Goal: Check status: Check status

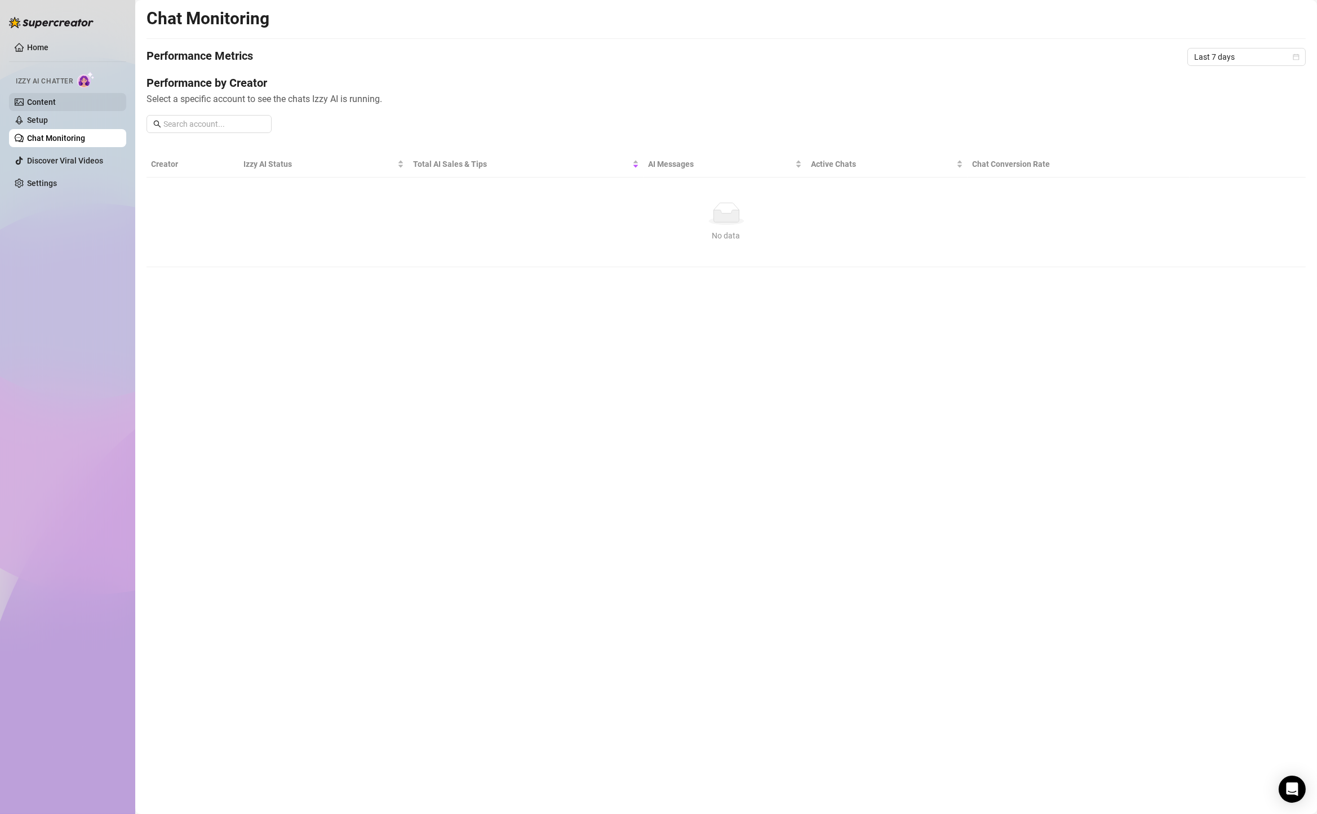
click at [56, 103] on link "Content" at bounding box center [41, 102] width 29 height 9
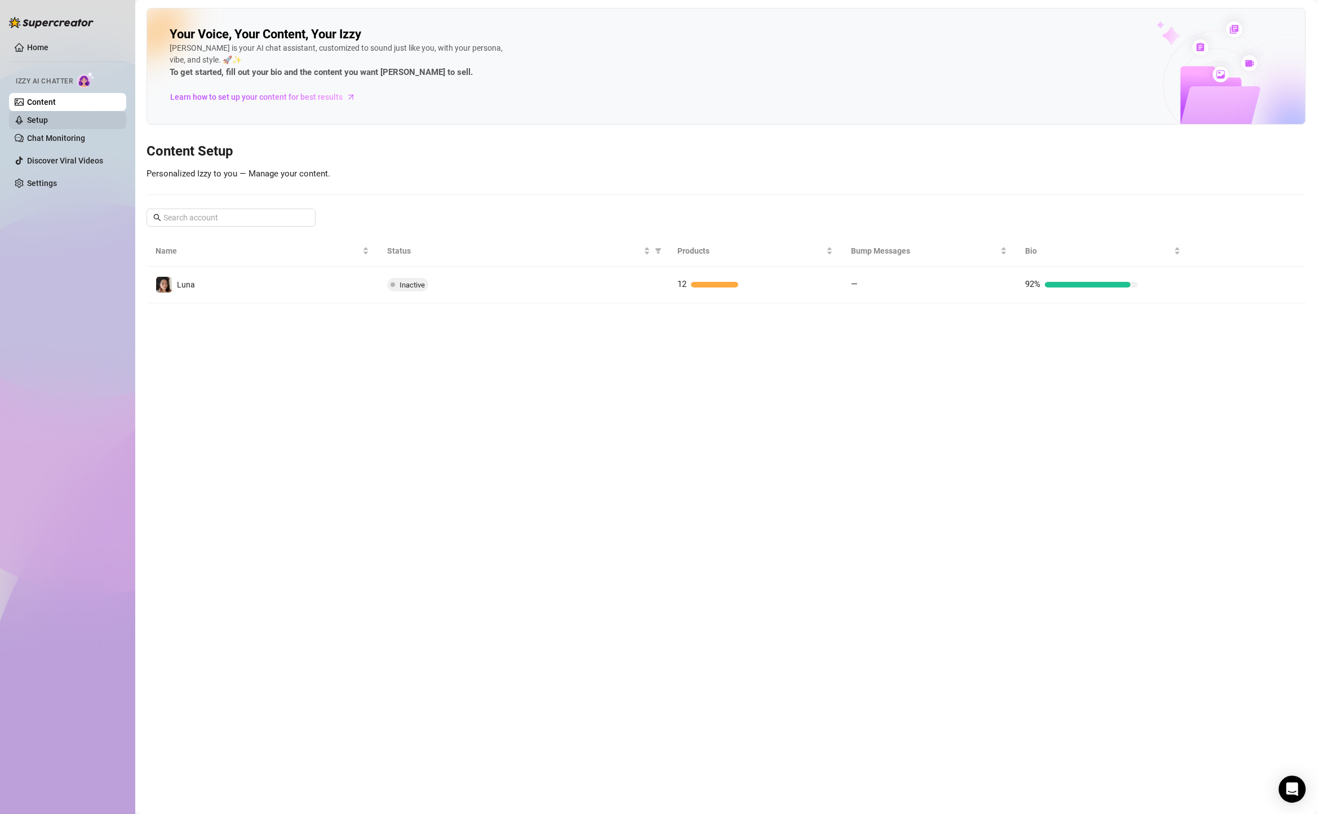
click at [48, 119] on link "Setup" at bounding box center [37, 120] width 21 height 9
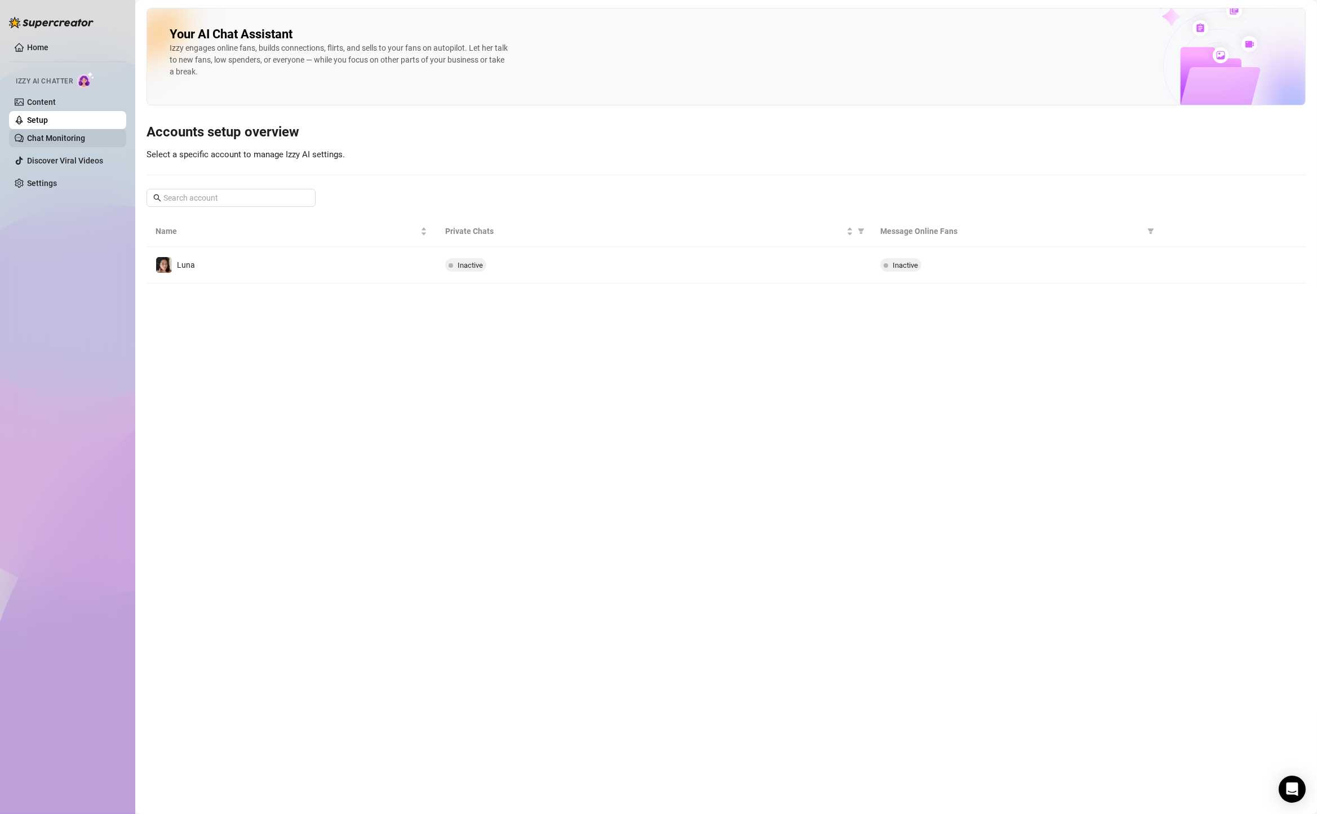
click at [57, 143] on link "Chat Monitoring" at bounding box center [56, 138] width 58 height 9
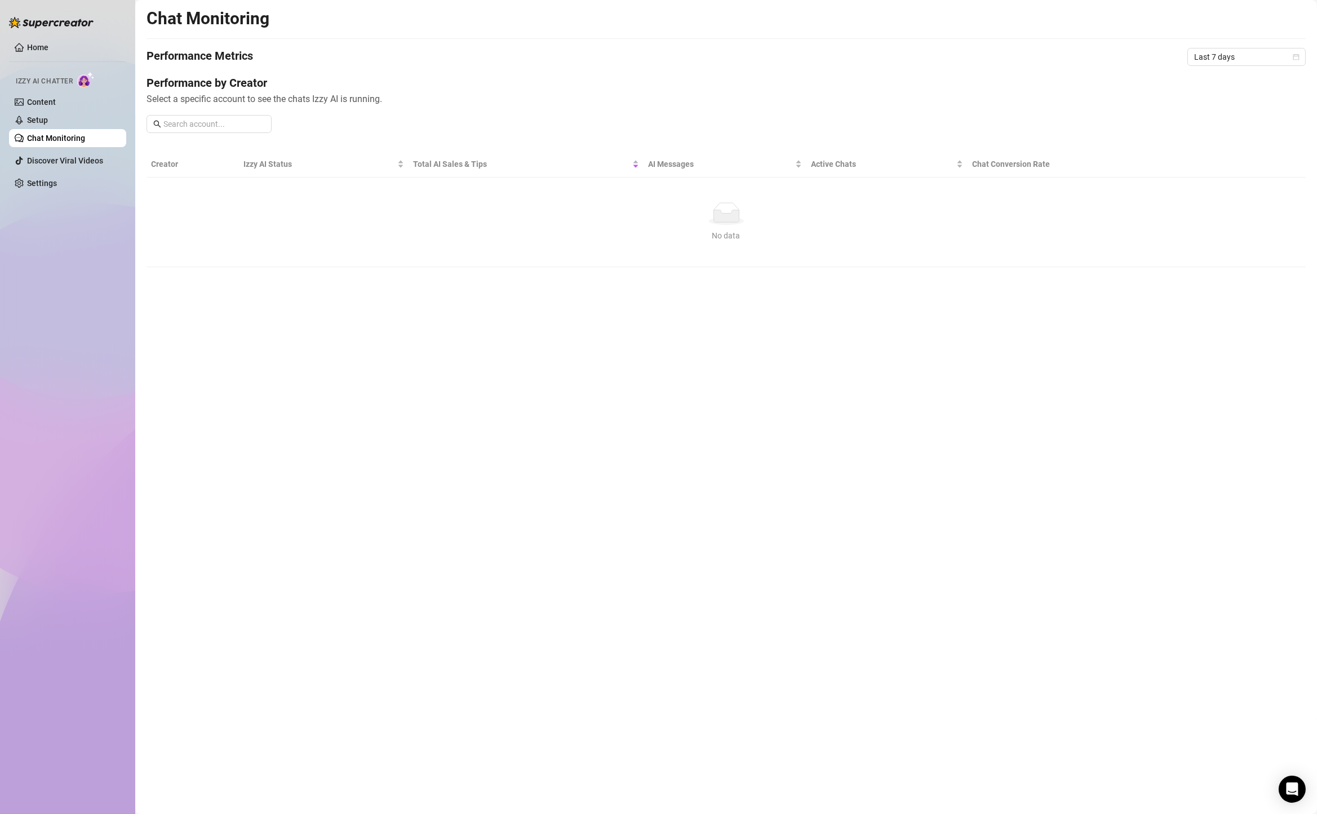
click at [57, 134] on link "Chat Monitoring" at bounding box center [56, 138] width 58 height 9
click at [48, 117] on link "Setup" at bounding box center [37, 120] width 21 height 9
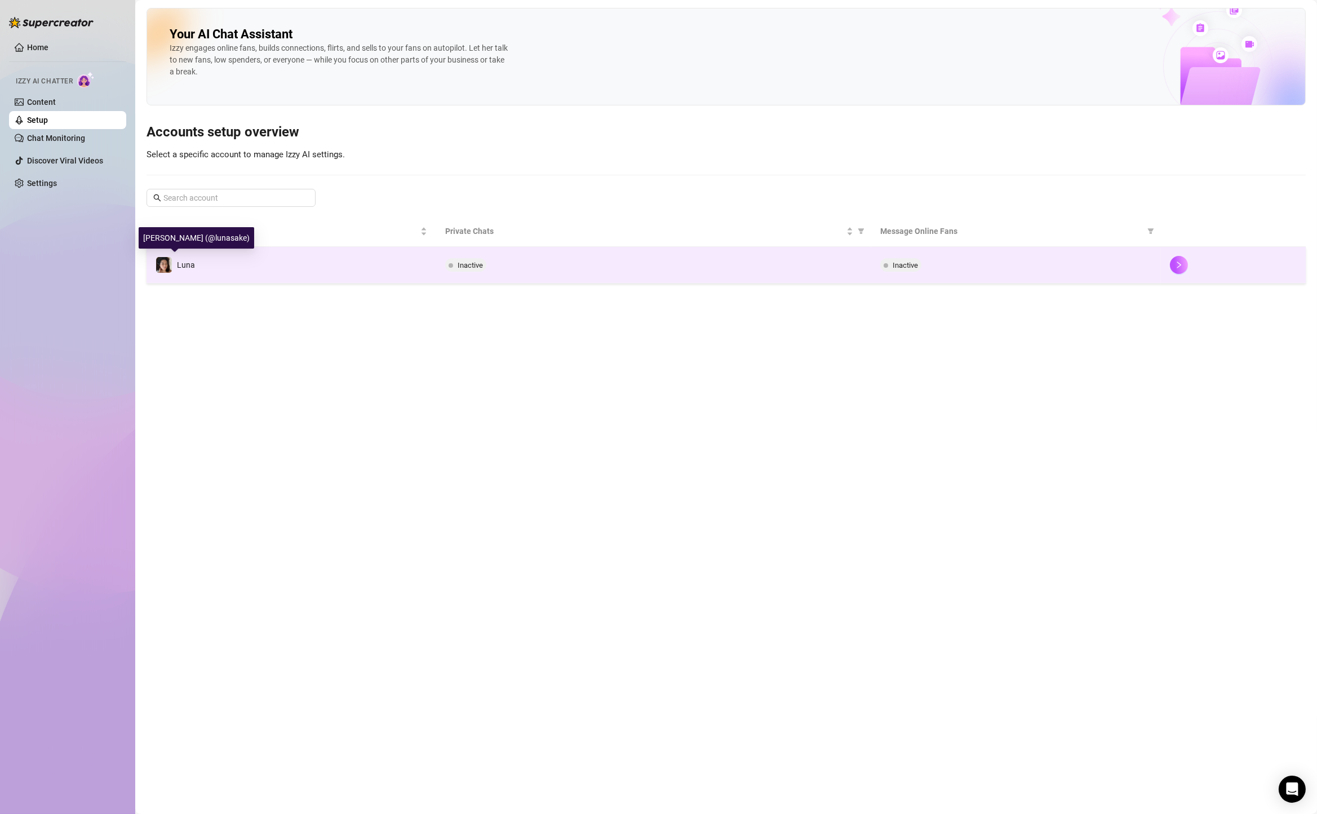
click at [176, 256] on div "Luna" at bounding box center [175, 264] width 39 height 17
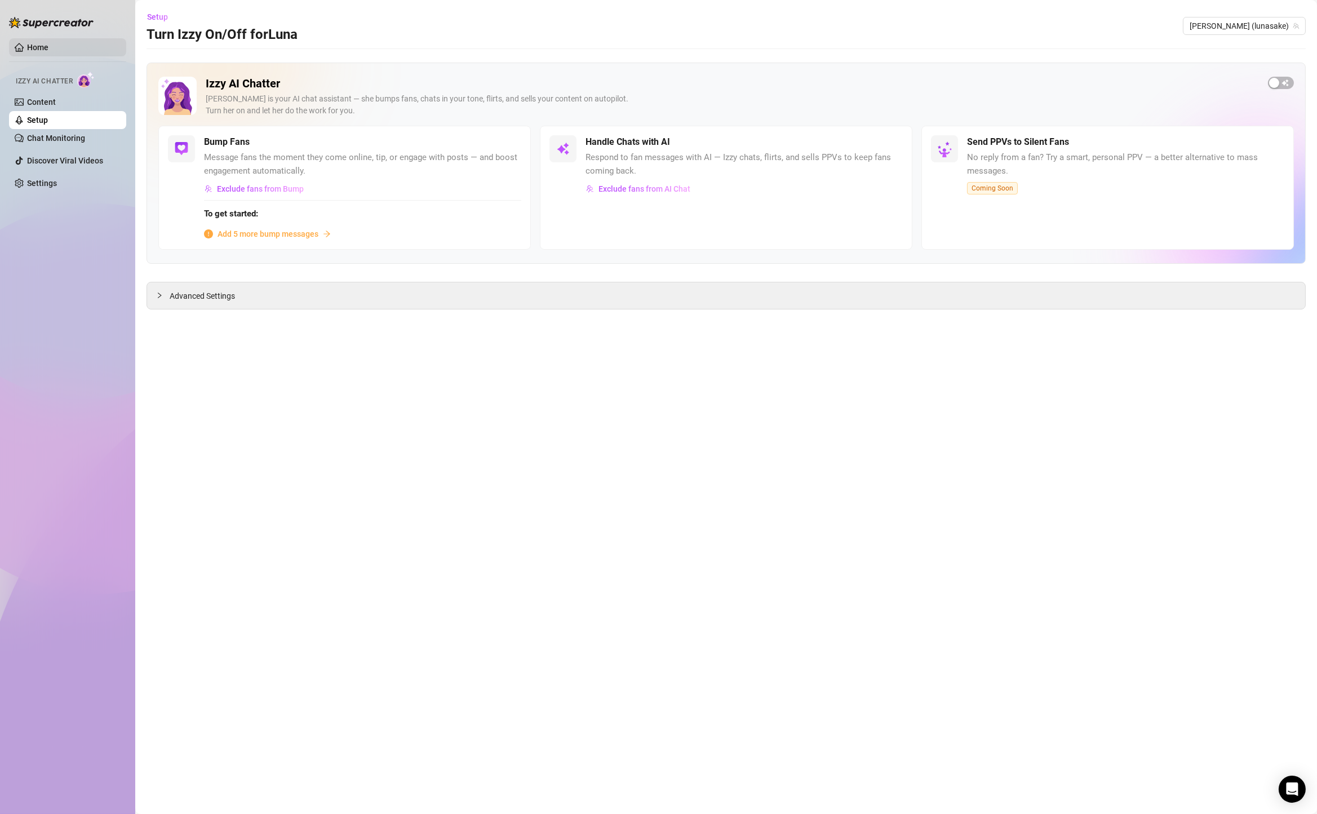
click at [48, 45] on link "Home" at bounding box center [37, 47] width 21 height 9
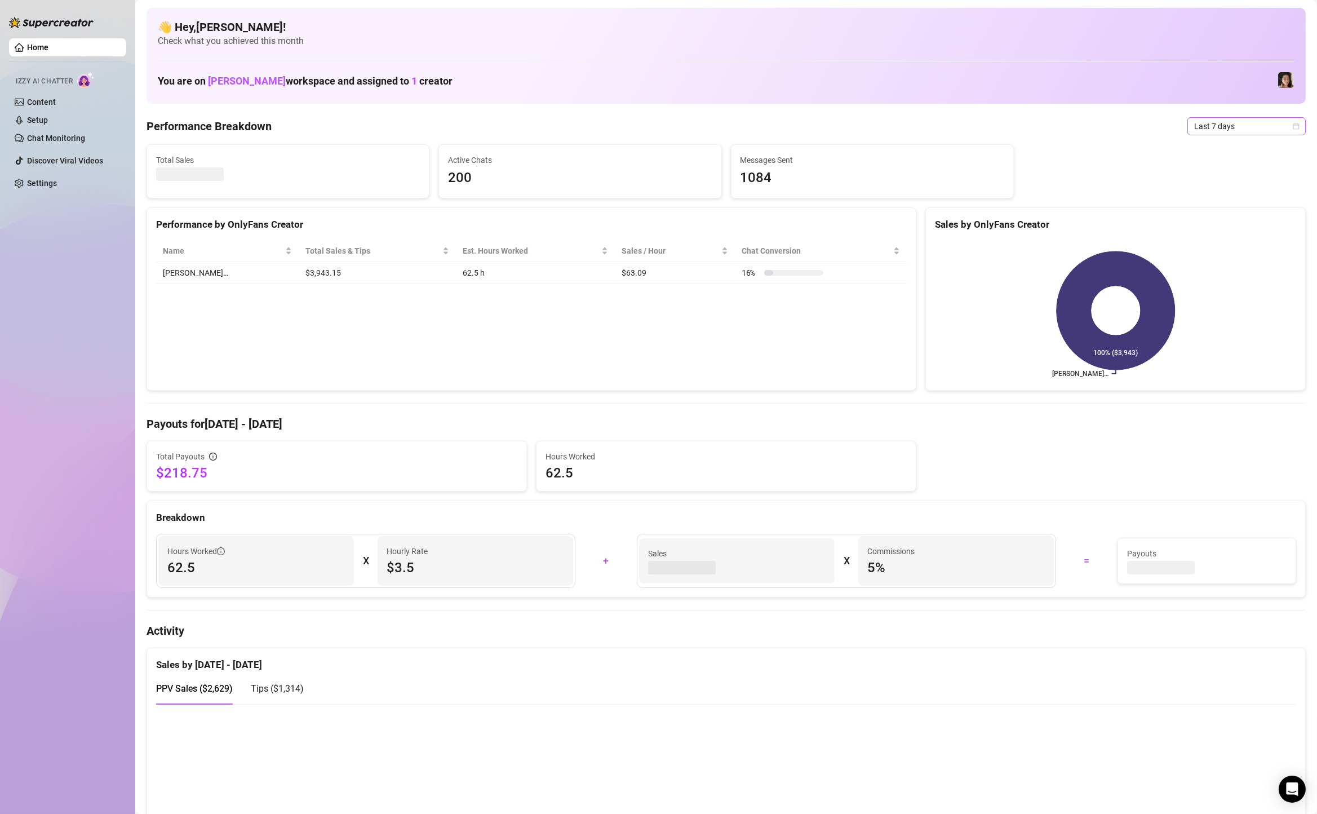
click at [1200, 125] on span "Last 7 days" at bounding box center [1246, 126] width 105 height 17
click at [1216, 221] on div "Custom date" at bounding box center [1246, 221] width 100 height 12
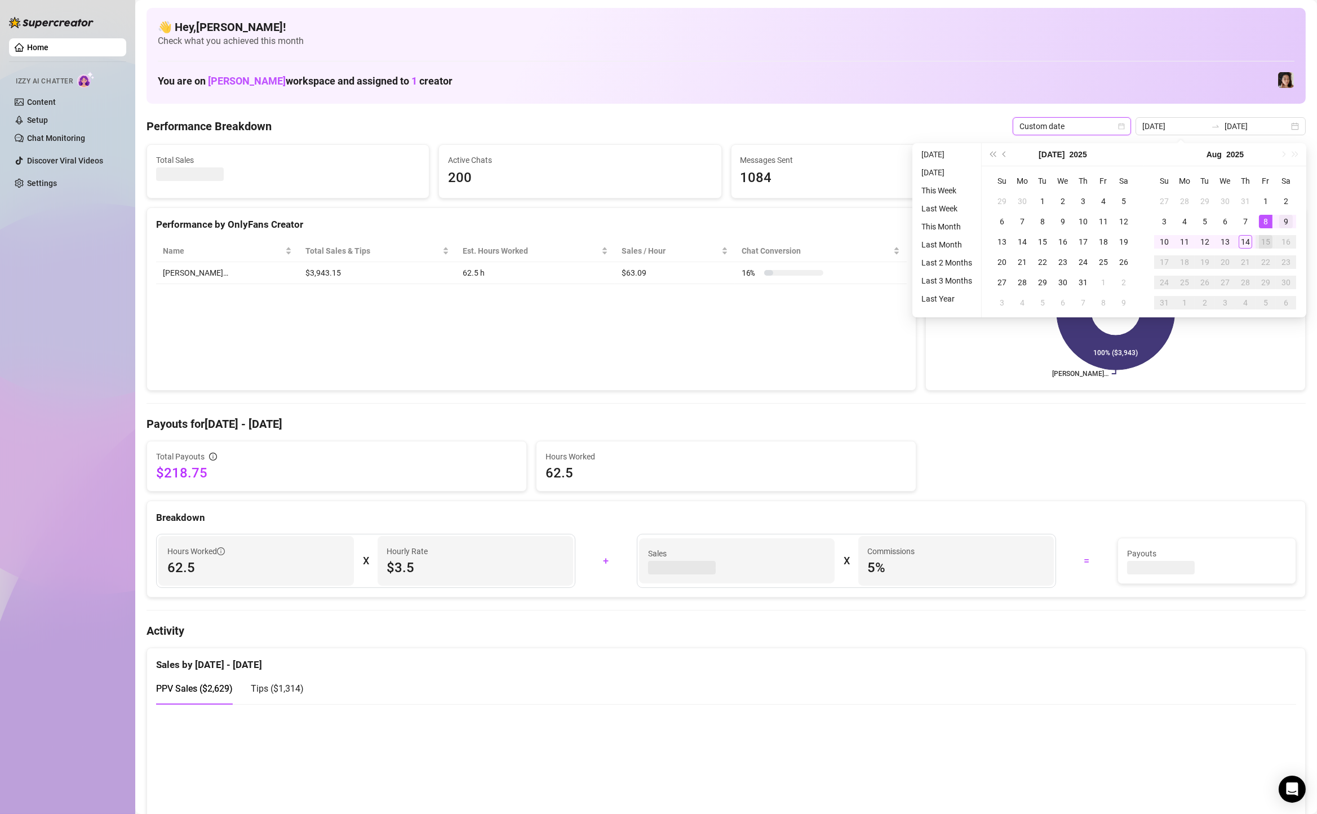
type input "[DATE]"
click at [1288, 223] on div "9" at bounding box center [1286, 222] width 14 height 14
type input "[DATE]"
click at [1246, 239] on div "14" at bounding box center [1246, 242] width 14 height 14
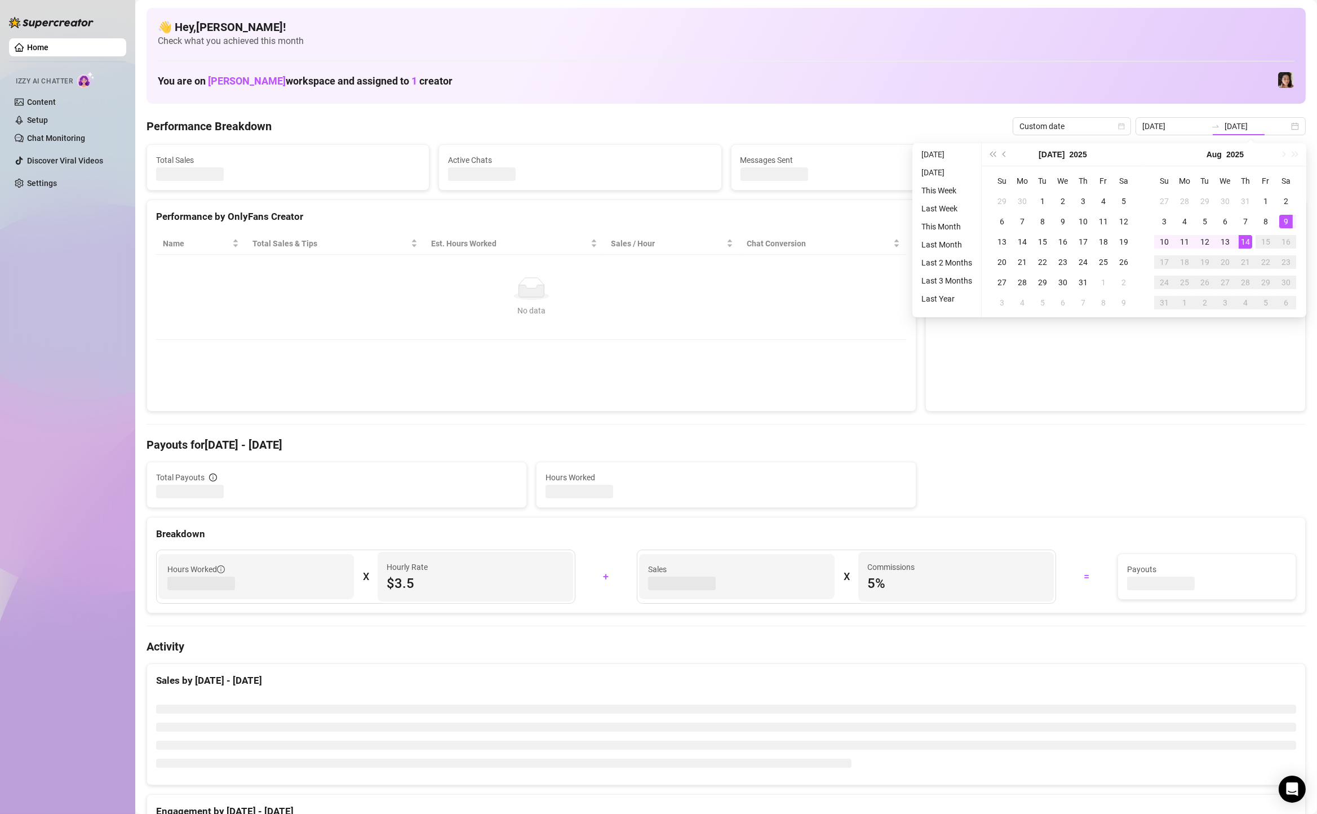
type input "[DATE]"
